Goal: Communication & Community: Participate in discussion

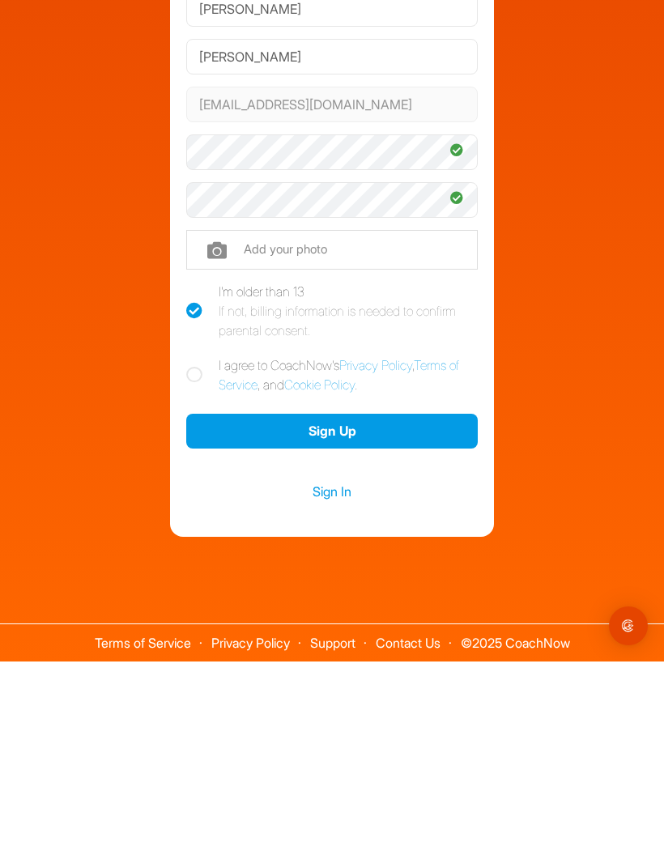
click at [189, 560] on icon at bounding box center [194, 568] width 16 height 16
click at [189, 549] on input "I agree to CoachNow's Privacy Policy , Terms of Service , and Cookie Policy ." at bounding box center [191, 554] width 11 height 11
checkbox input "true"
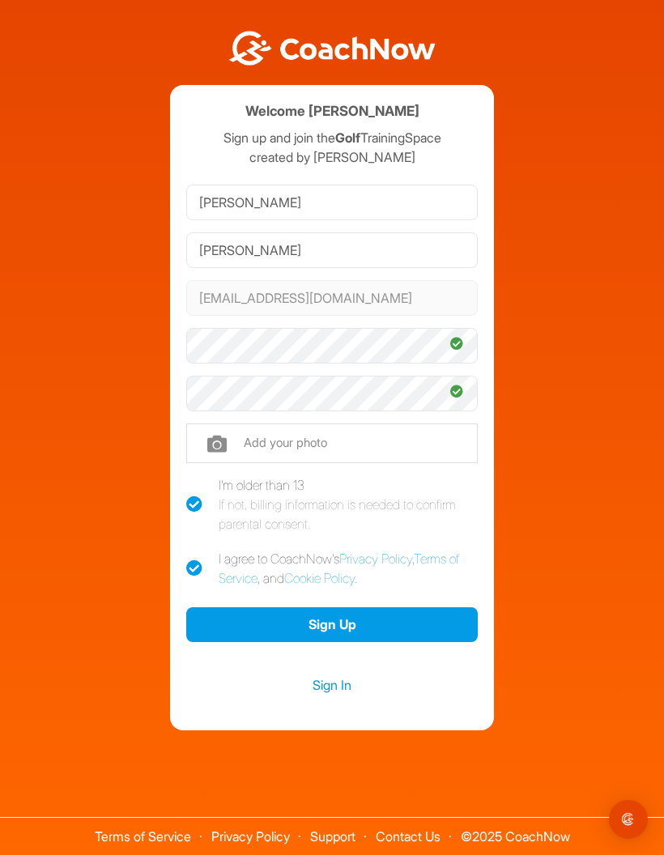
click at [280, 607] on button "Sign Up" at bounding box center [331, 624] width 291 height 35
click at [349, 674] on link "Sign In" at bounding box center [331, 684] width 291 height 21
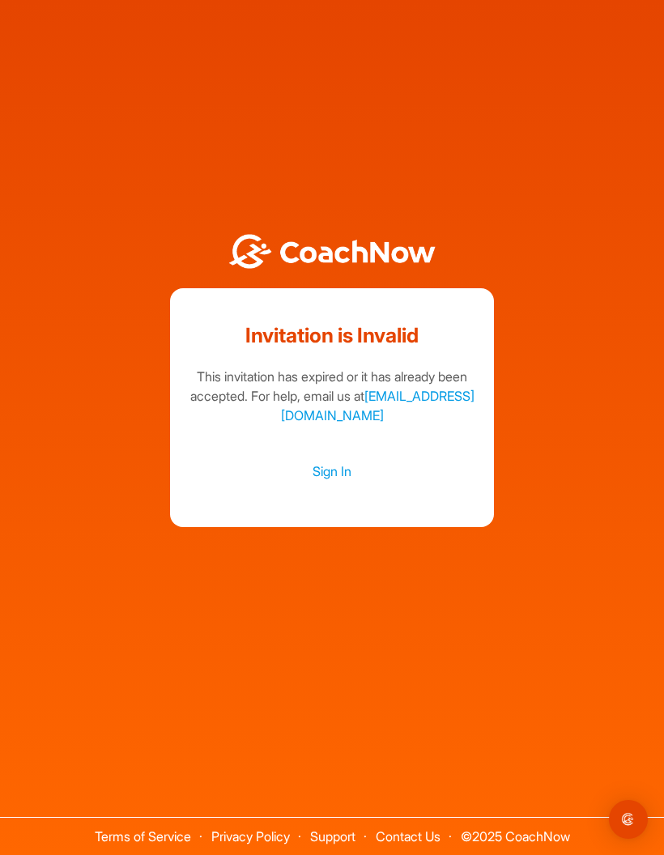
click at [350, 461] on link "Sign In" at bounding box center [331, 471] width 291 height 21
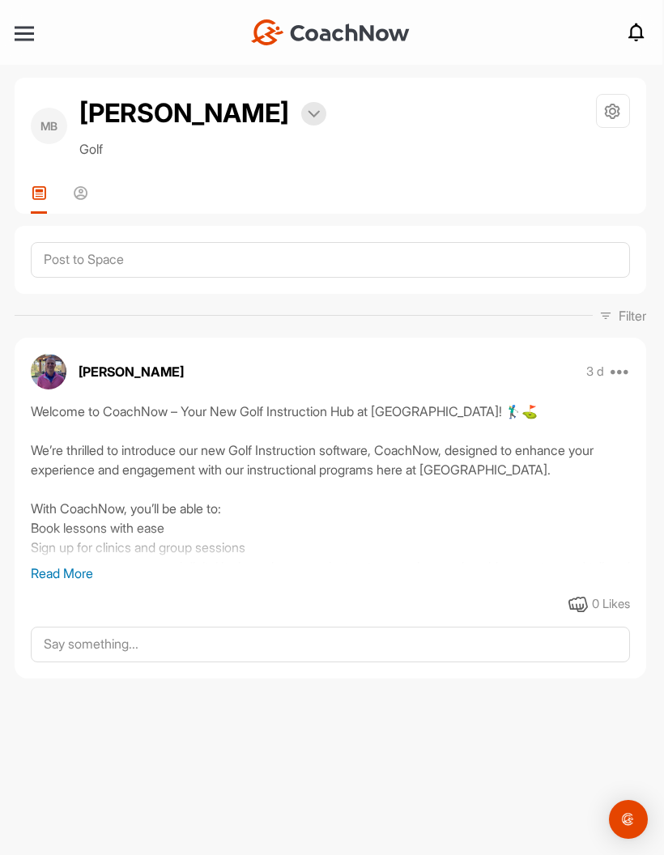
click at [62, 567] on p "Read More" at bounding box center [330, 572] width 599 height 19
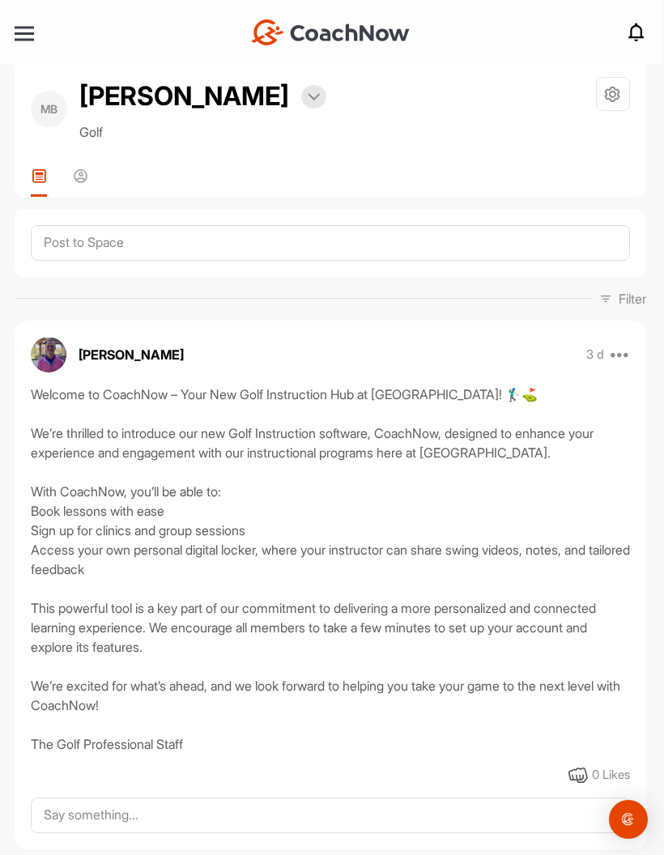
scroll to position [15, 0]
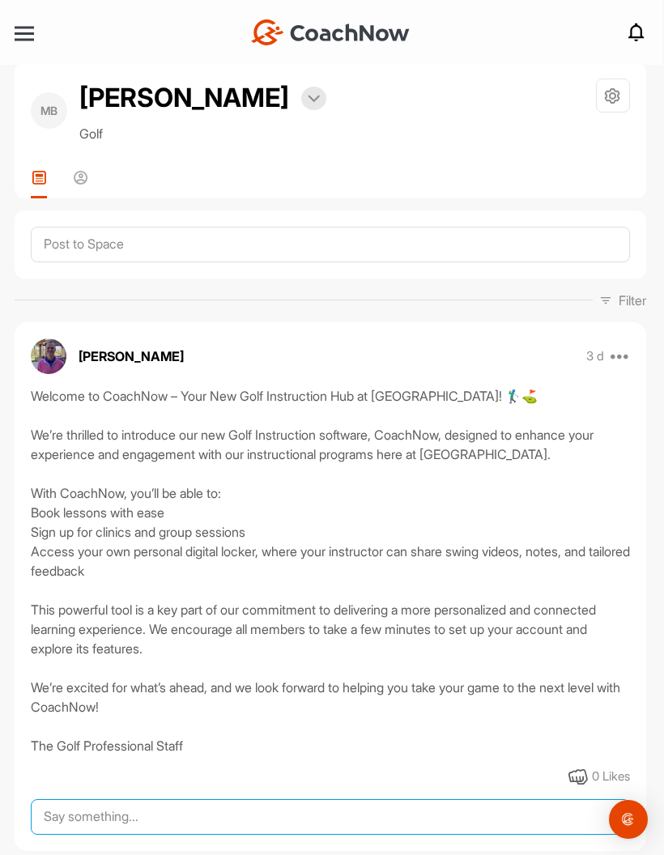
click at [117, 830] on textarea at bounding box center [330, 817] width 599 height 36
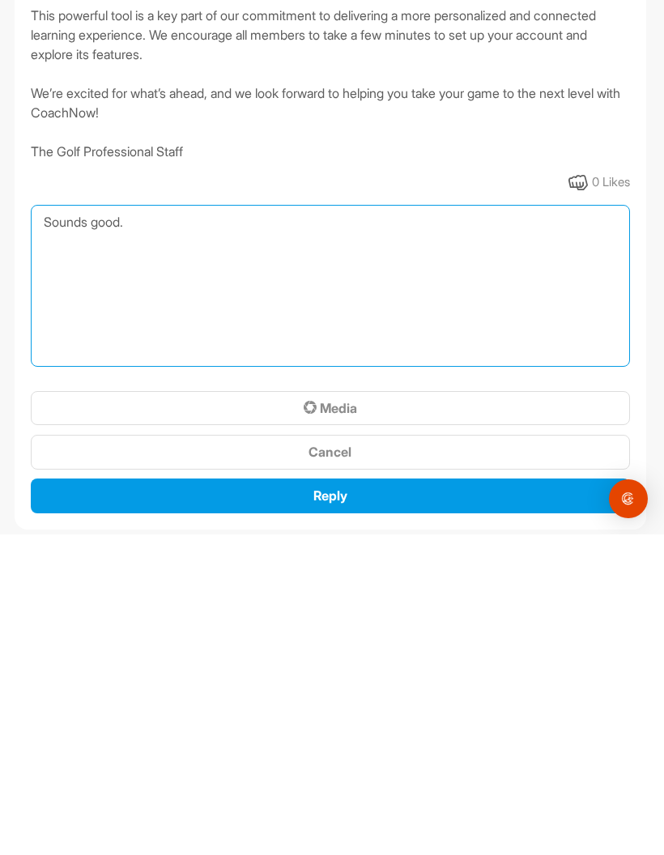
scroll to position [288, 0]
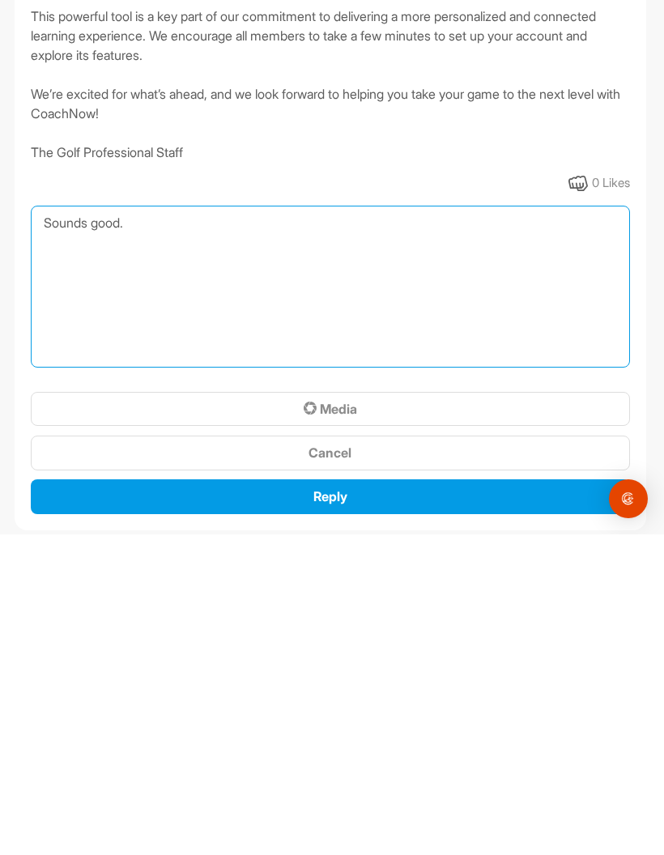
type textarea "Sounds good."
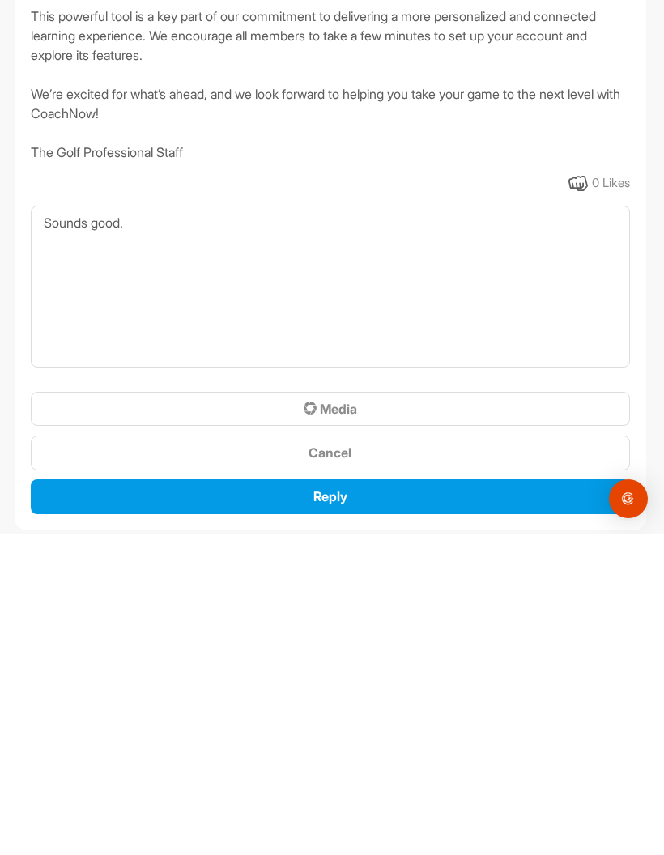
click at [408, 807] on div "Reply" at bounding box center [330, 816] width 573 height 19
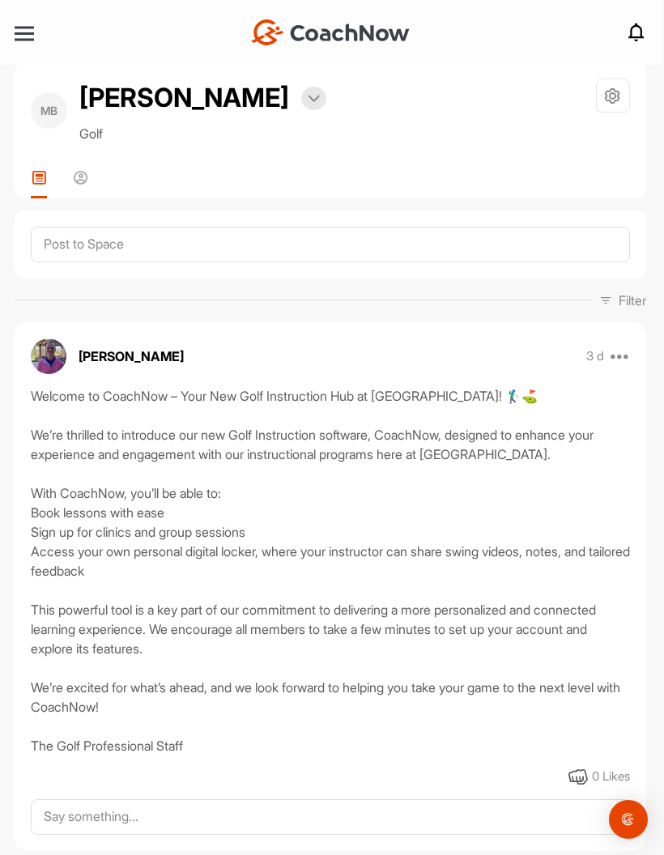
scroll to position [15, 0]
